Goal: Find specific page/section: Find specific page/section

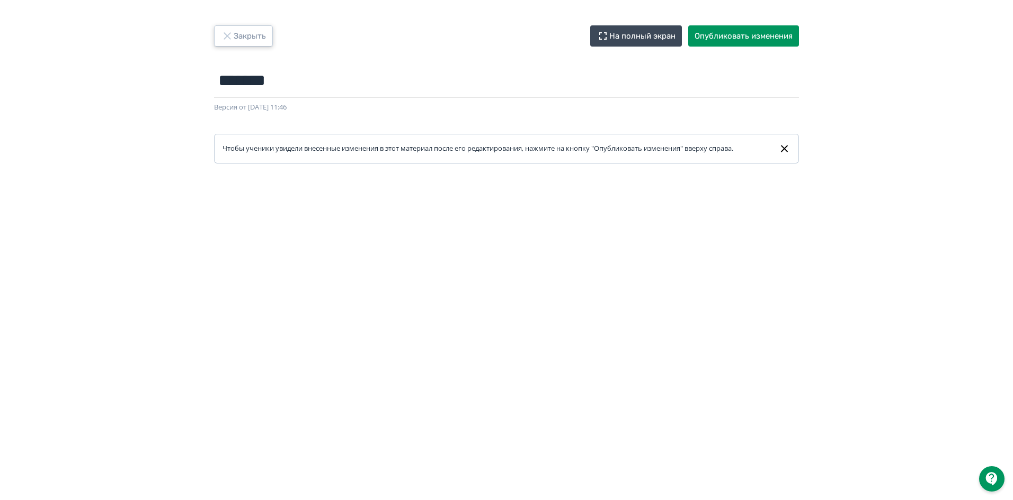
click at [255, 35] on button "Закрыть" at bounding box center [243, 35] width 59 height 21
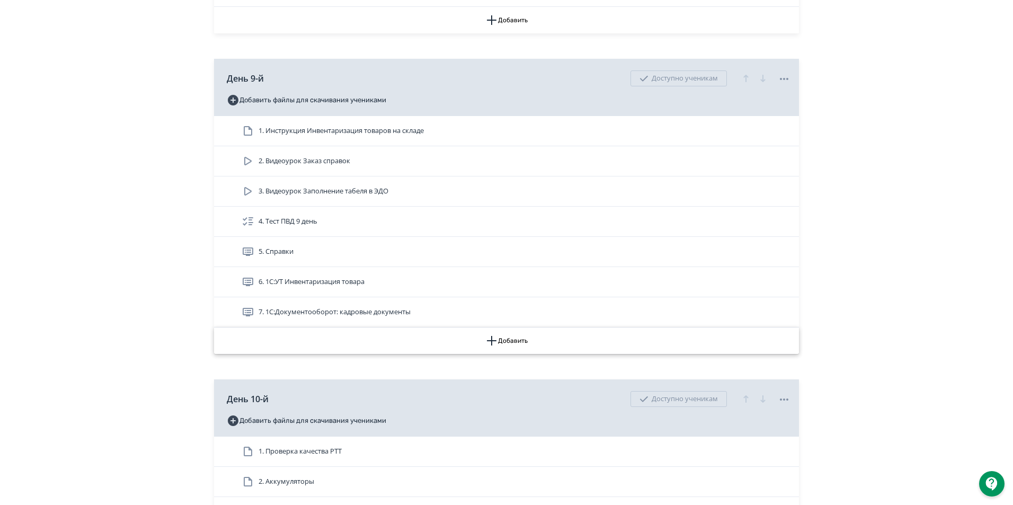
scroll to position [2383, 0]
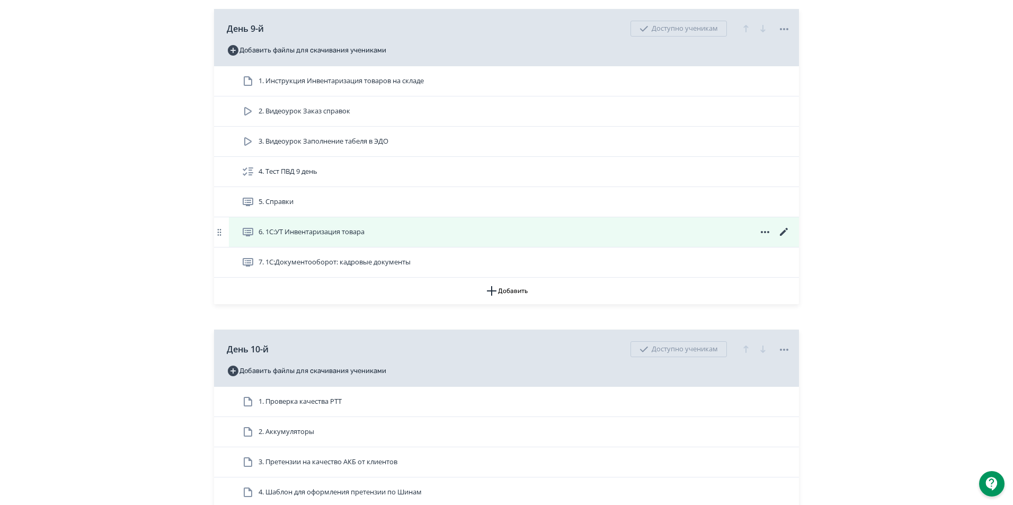
click at [779, 238] on icon at bounding box center [783, 232] width 13 height 13
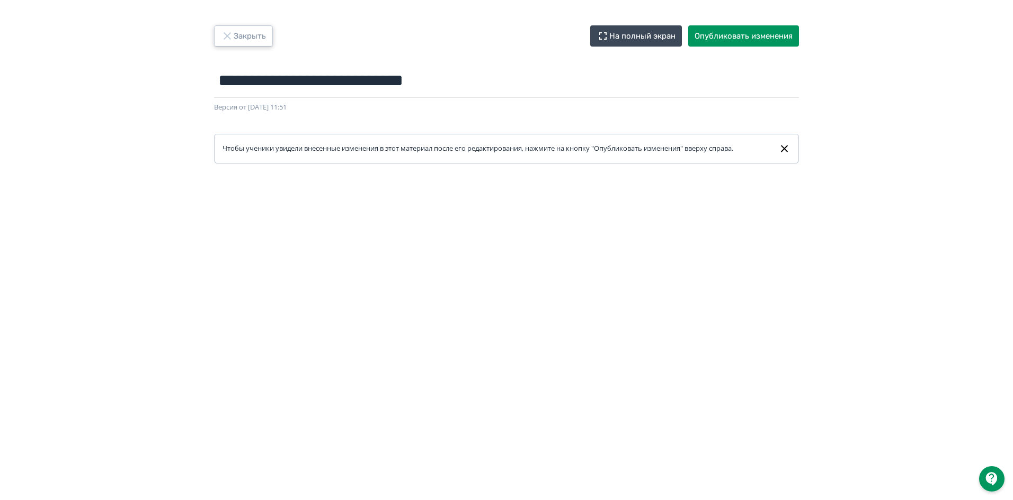
click at [229, 35] on icon "button" at bounding box center [227, 36] width 13 height 13
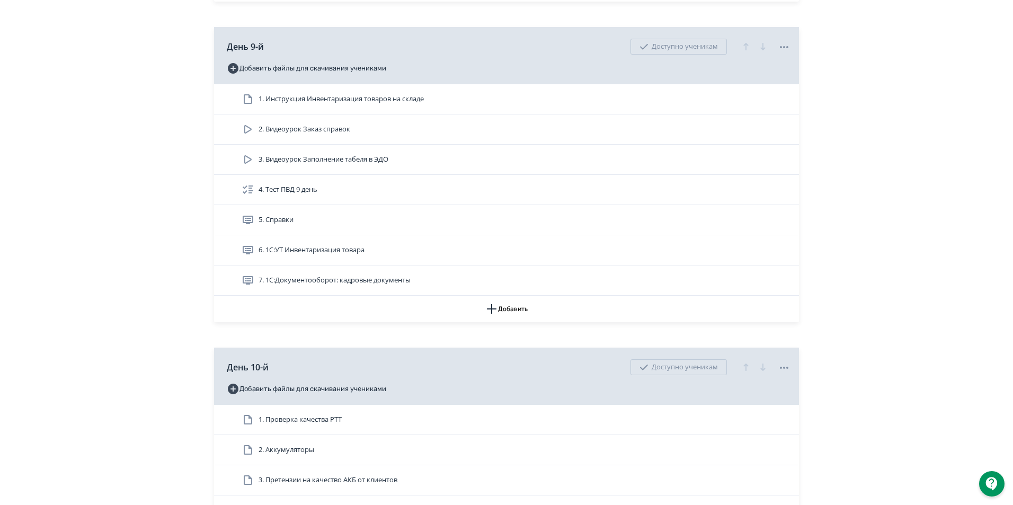
scroll to position [2383, 0]
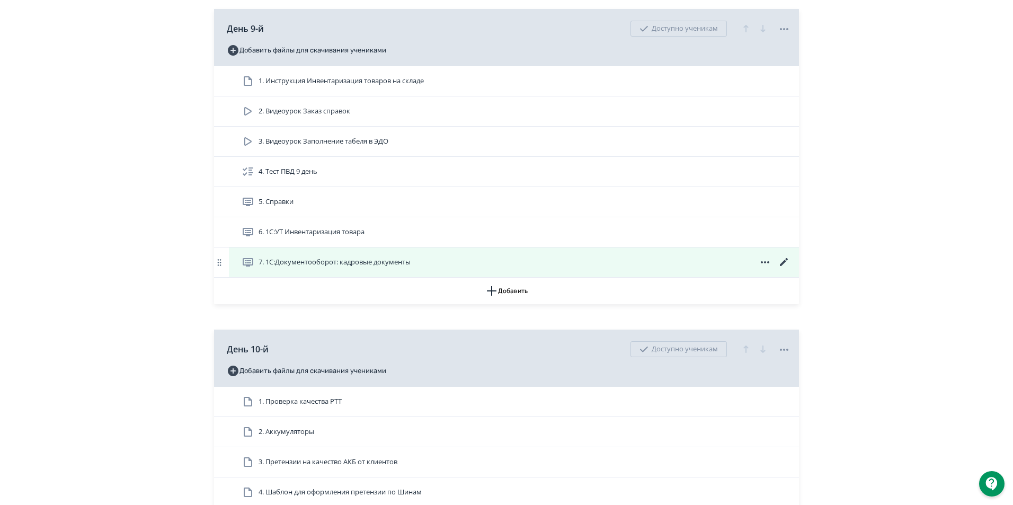
click at [782, 266] on icon at bounding box center [784, 262] width 8 height 8
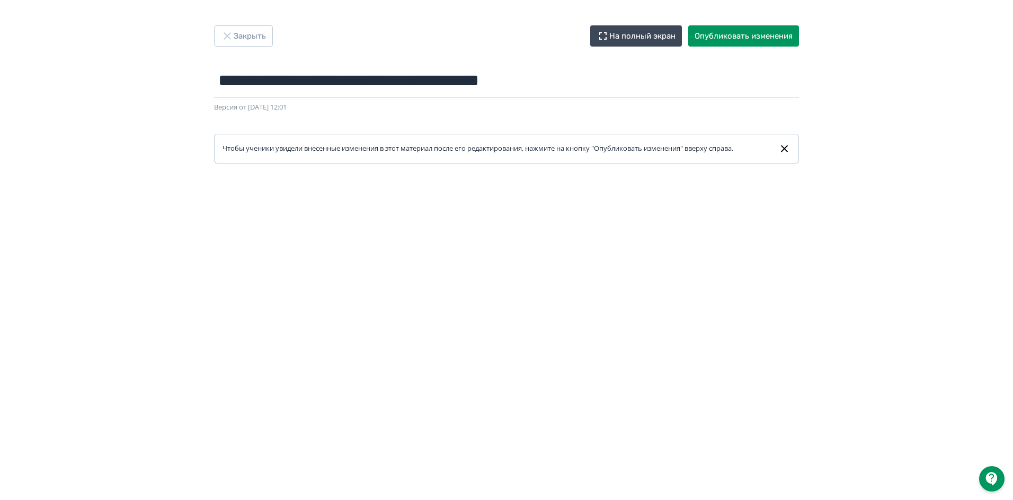
scroll to position [161, 0]
